Goal: Check status: Check status

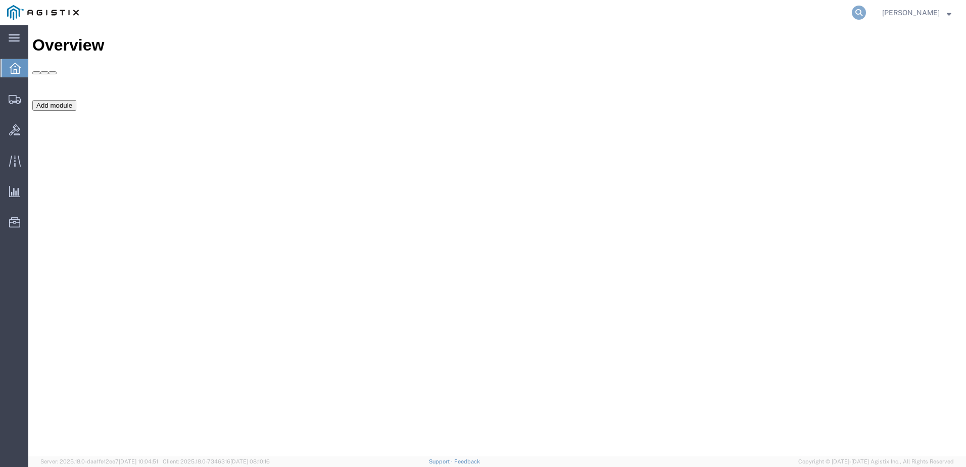
click at [866, 12] on icon at bounding box center [859, 13] width 14 height 14
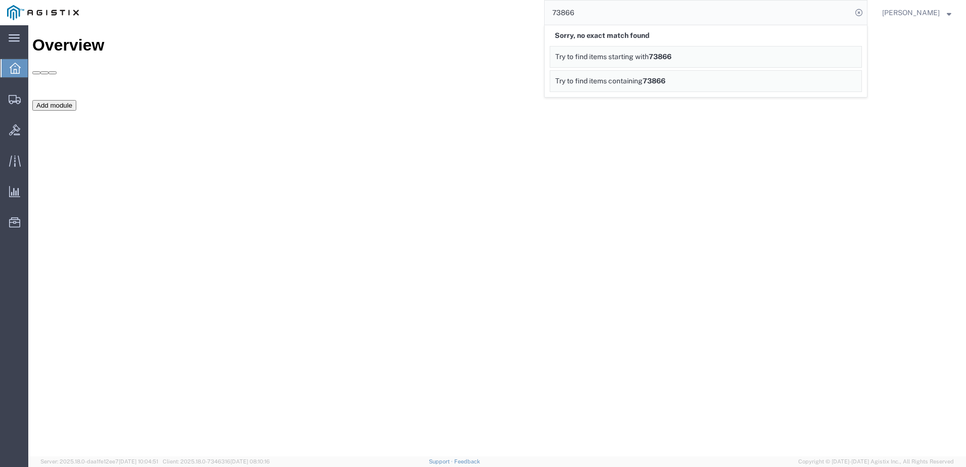
click at [571, 13] on input "73866" at bounding box center [698, 13] width 307 height 24
type input "GDIT-73866"
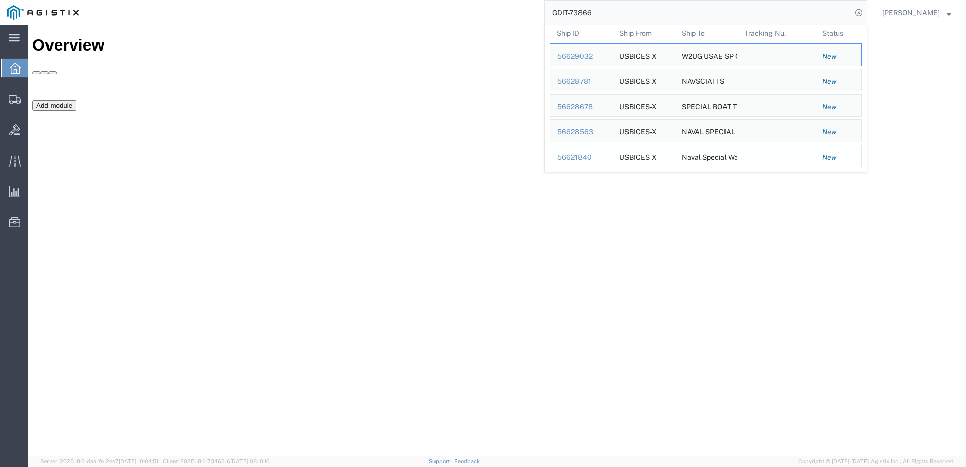
scroll to position [3, 0]
click at [588, 51] on div "56629032" at bounding box center [581, 56] width 48 height 11
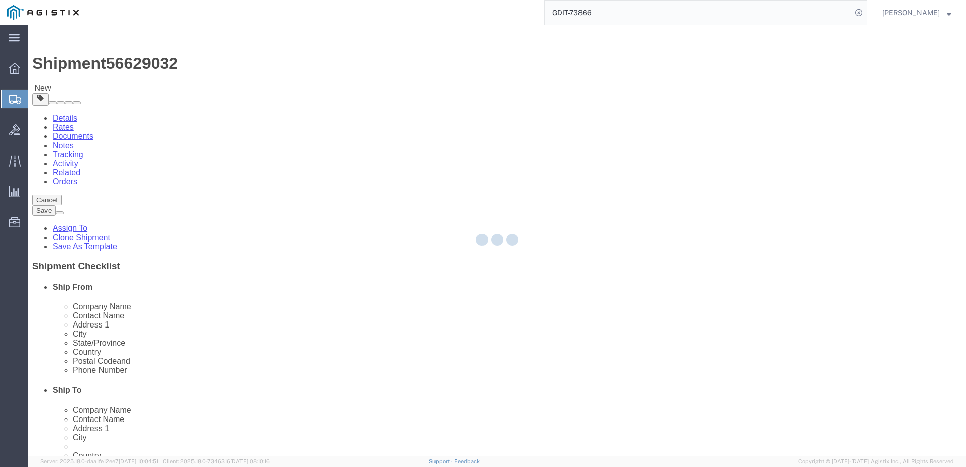
select select "69651"
select select
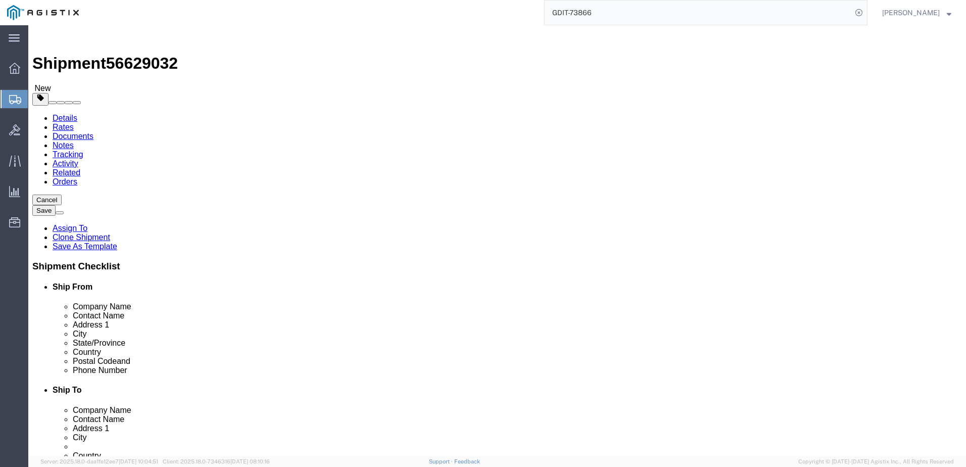
click span "56629032"
copy span "56629032"
